Goal: Task Accomplishment & Management: Use online tool/utility

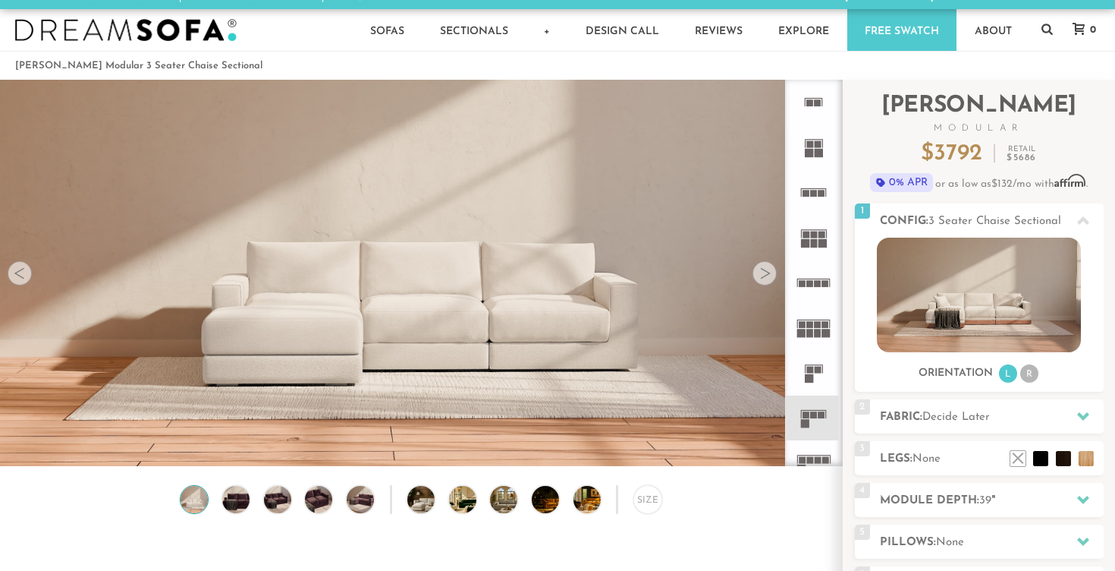
scroll to position [21, 0]
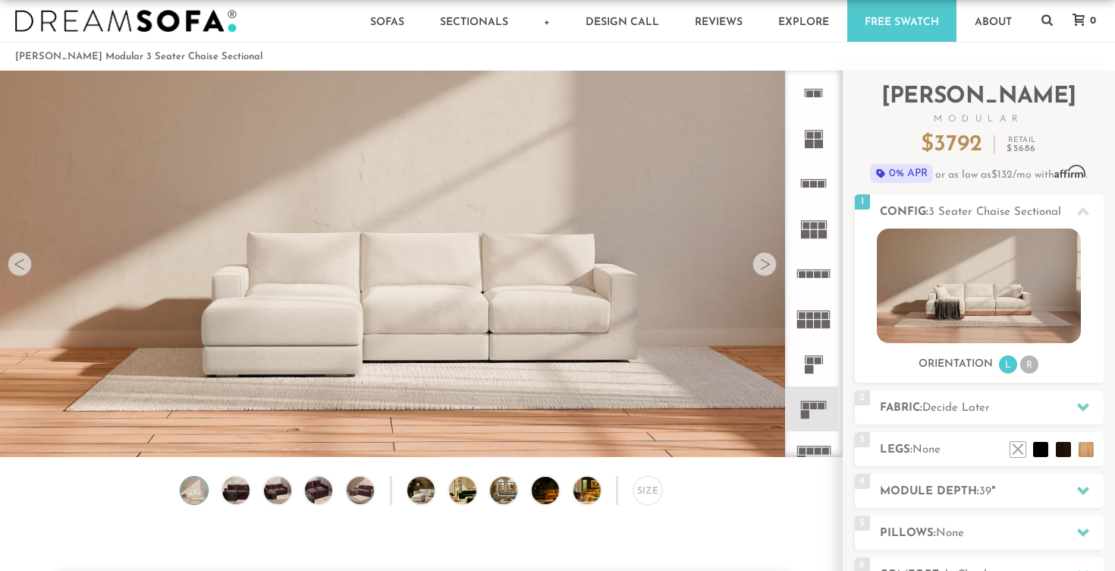
click at [758, 268] on div at bounding box center [765, 264] width 24 height 24
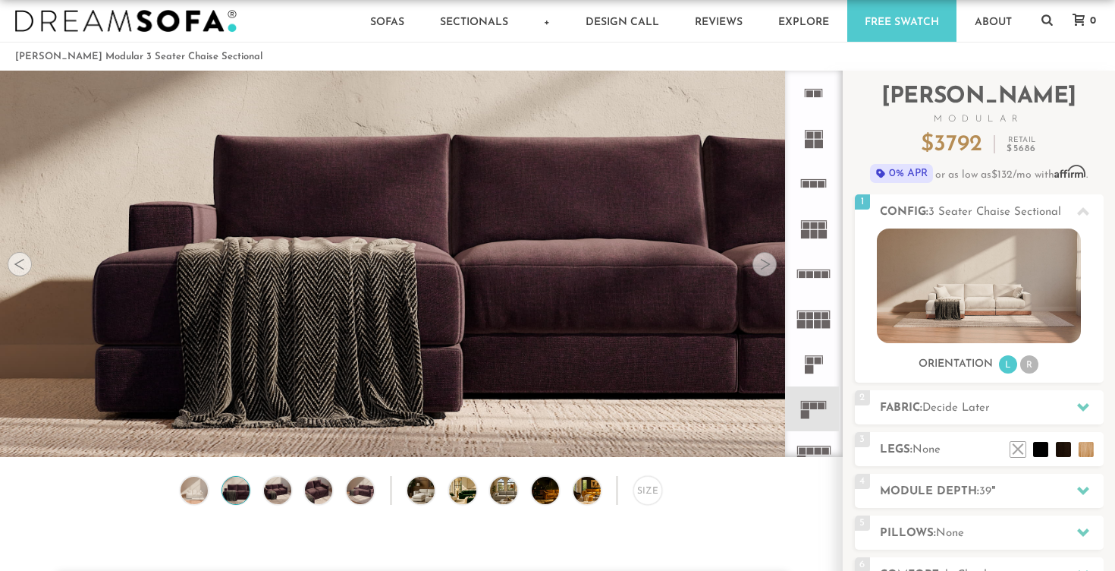
click at [758, 268] on div at bounding box center [765, 264] width 24 height 24
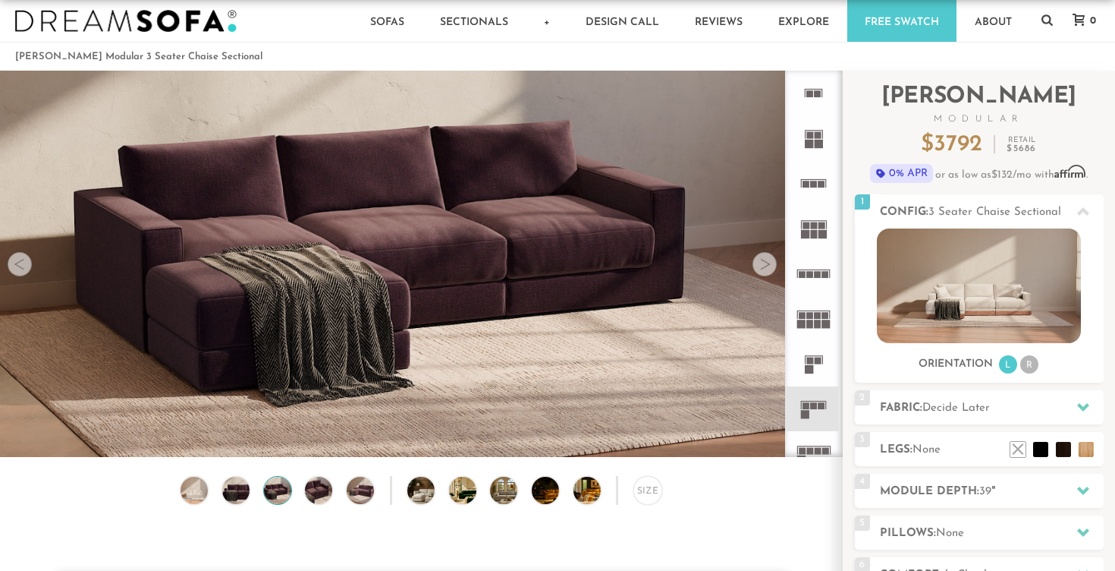
click at [758, 268] on div at bounding box center [765, 264] width 24 height 24
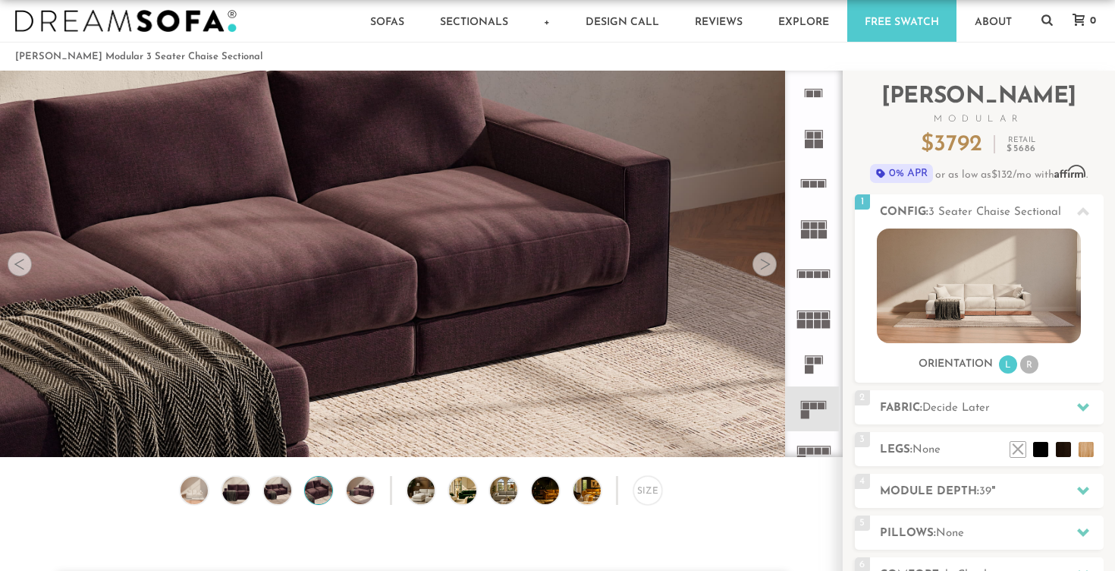
click at [758, 268] on div at bounding box center [765, 264] width 24 height 24
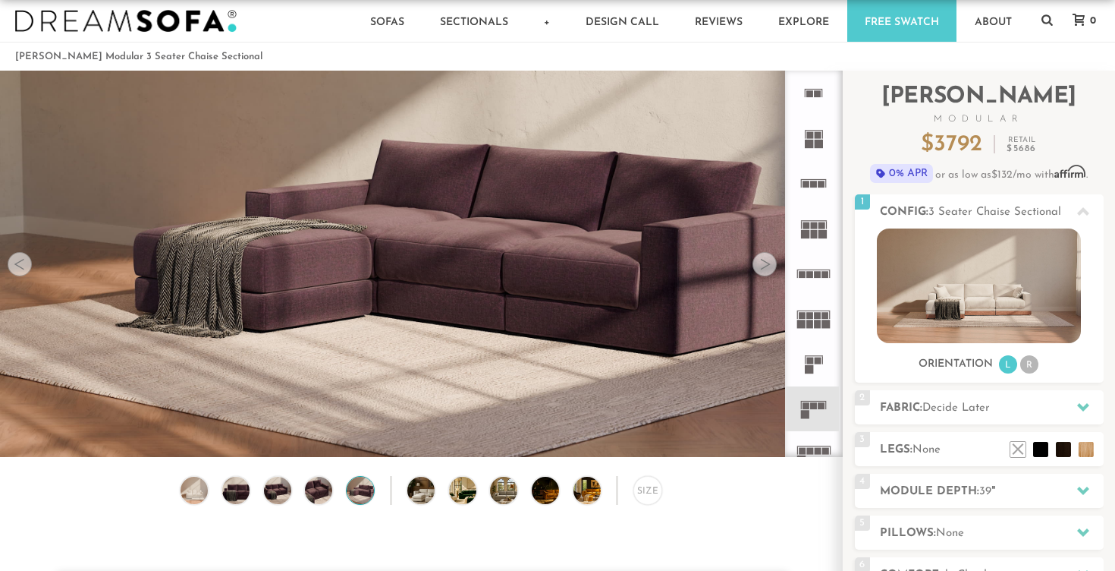
click at [758, 268] on div at bounding box center [765, 264] width 24 height 24
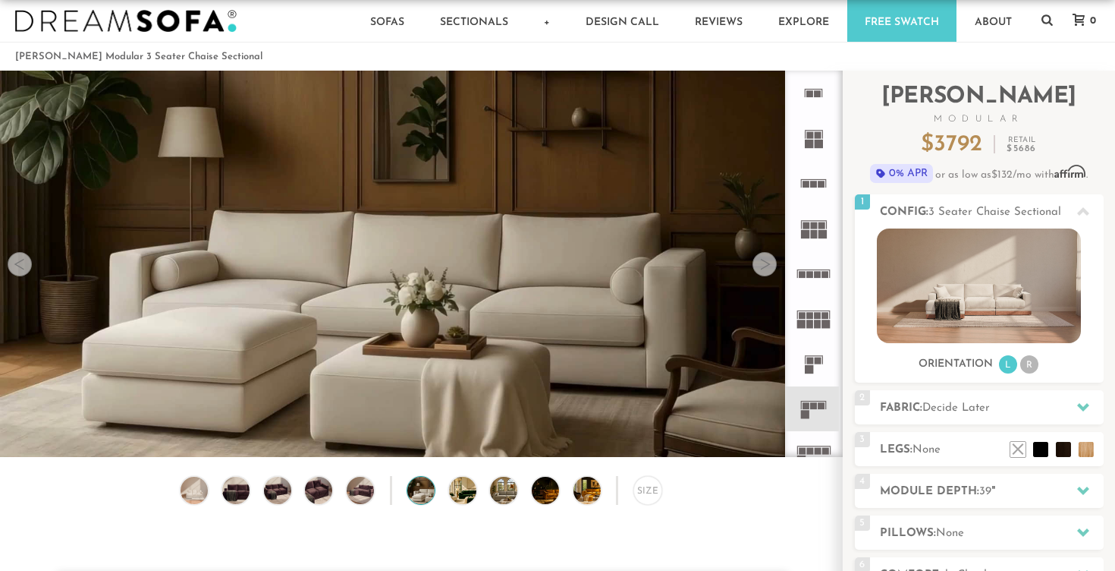
click at [758, 268] on div at bounding box center [765, 264] width 24 height 24
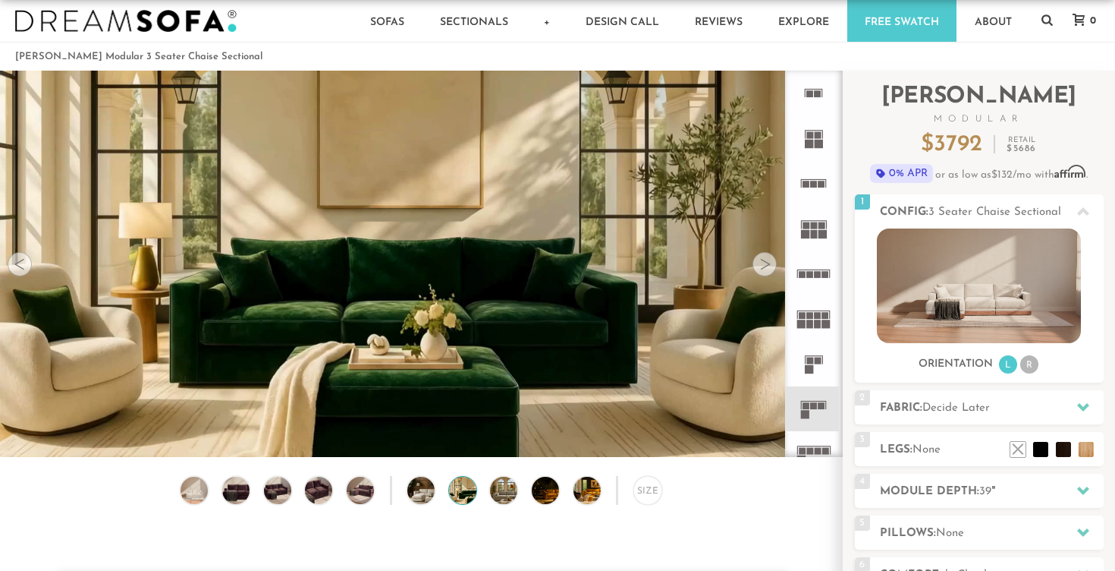
click at [758, 268] on div at bounding box center [765, 264] width 24 height 24
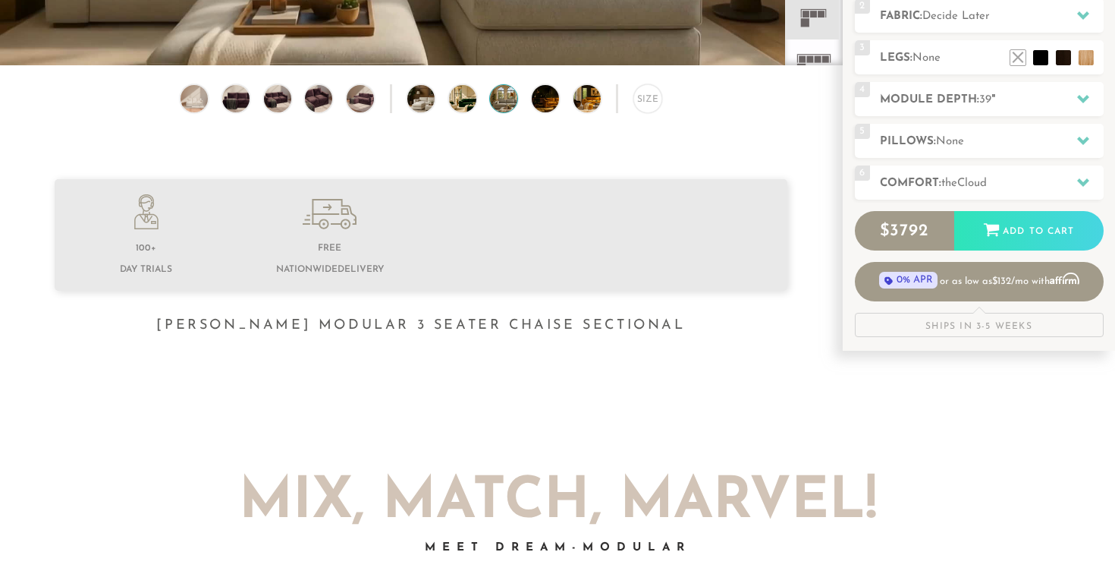
scroll to position [415, 0]
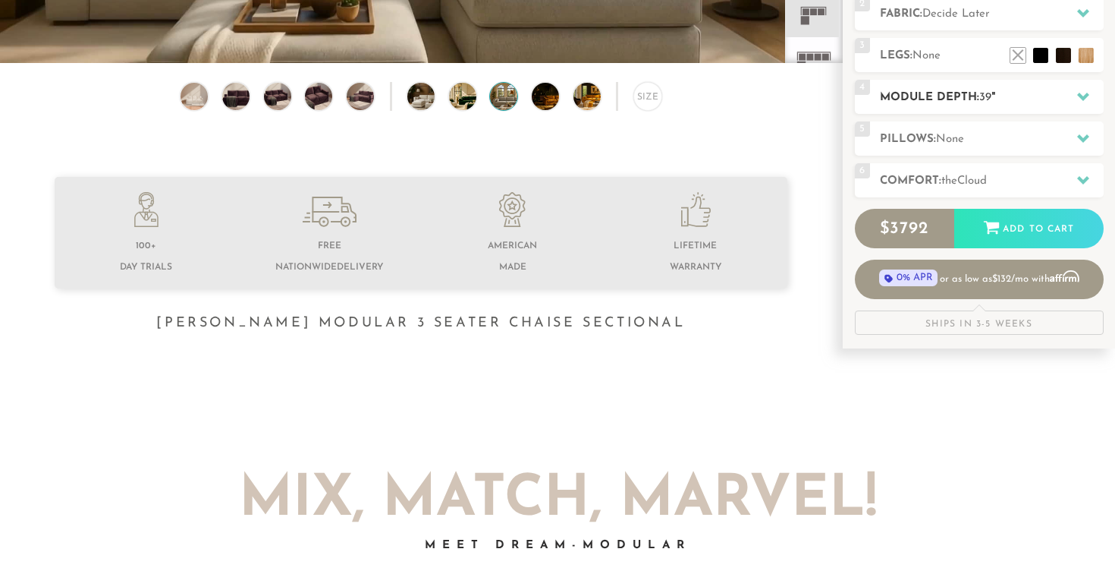
click at [961, 94] on h2 "Module Depth: 39 "" at bounding box center [992, 97] width 224 height 17
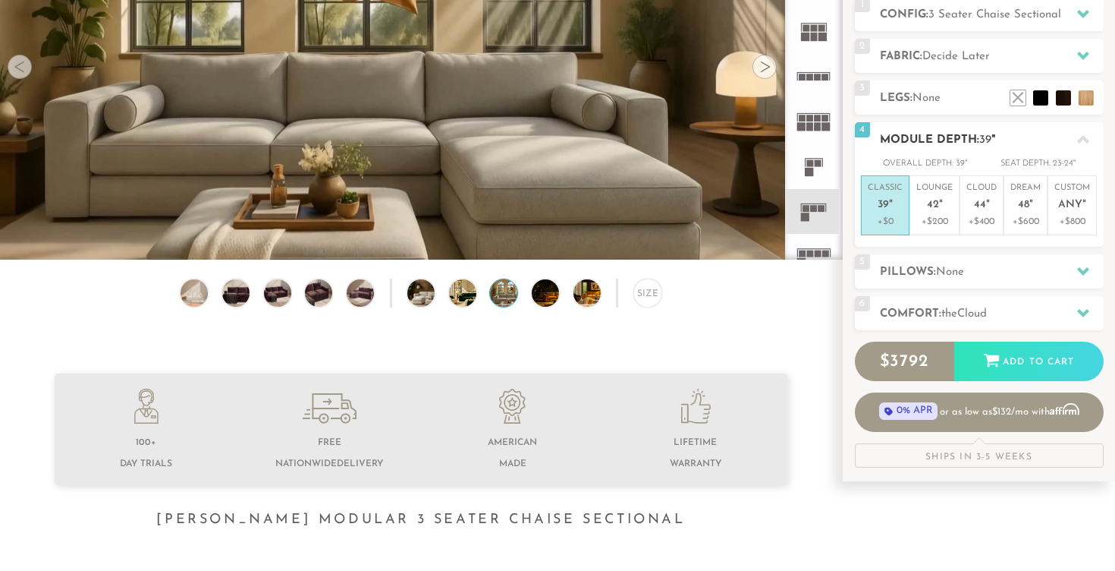
scroll to position [150, 0]
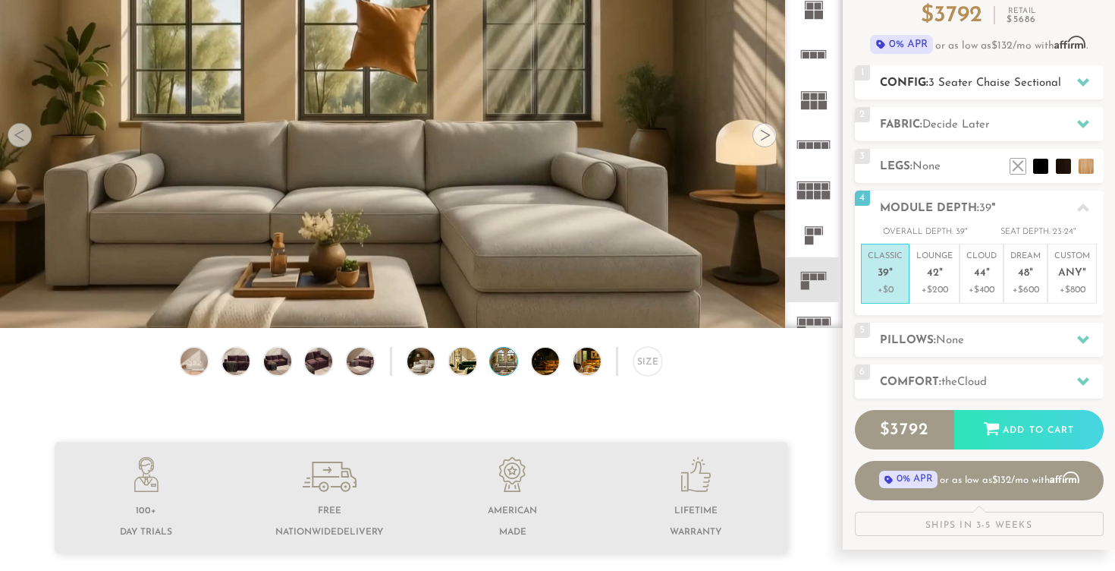
click at [942, 91] on div "1 Config: 3 Seater Chaise Sectional R" at bounding box center [979, 82] width 249 height 34
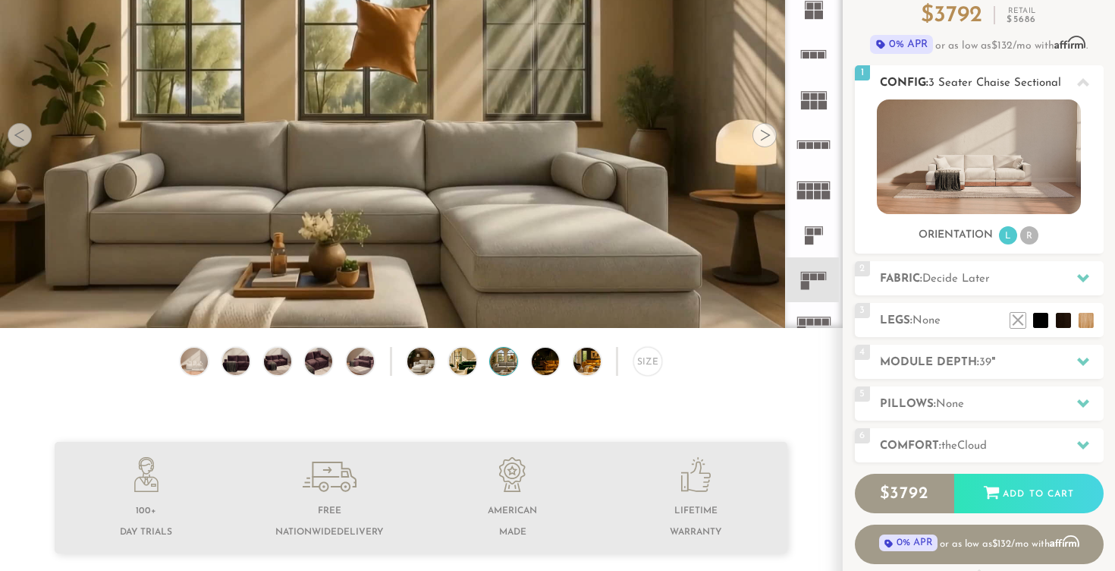
click at [1030, 236] on li "R" at bounding box center [1030, 235] width 18 height 18
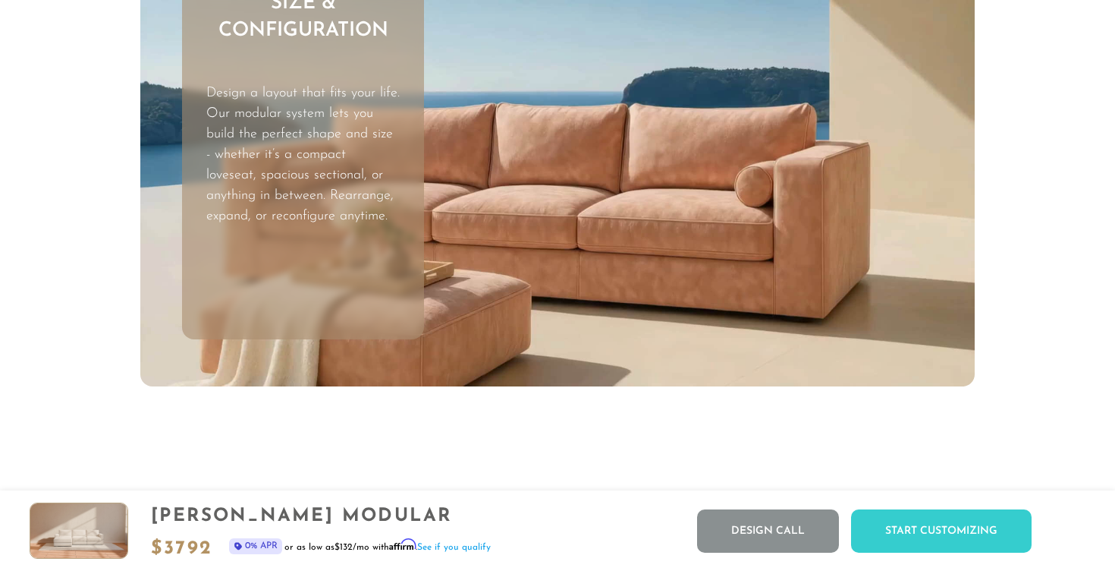
scroll to position [4485, 0]
